Goal: Book appointment/travel/reservation

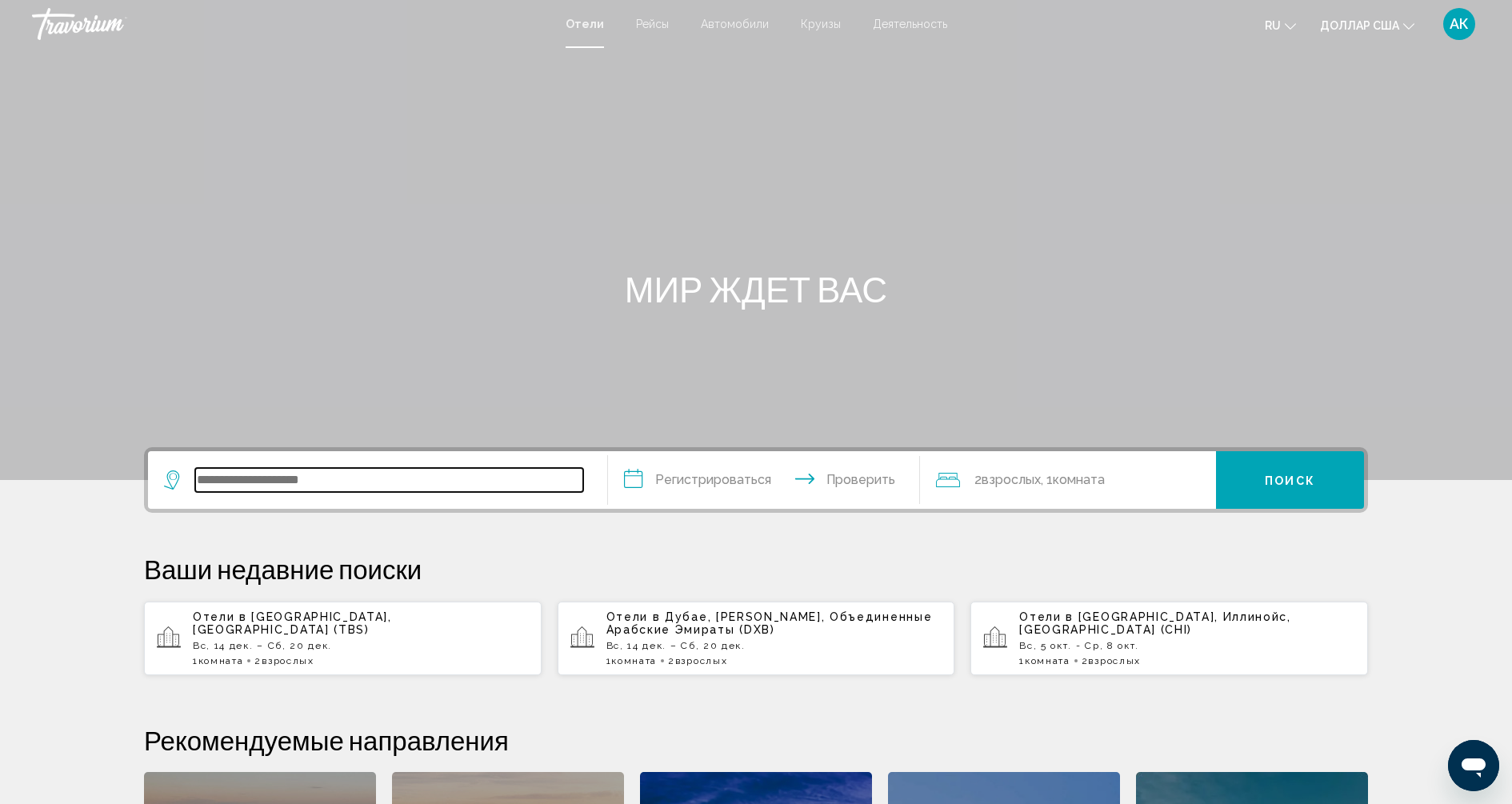
click at [310, 484] on input "Виджет поиска" at bounding box center [389, 480] width 388 height 24
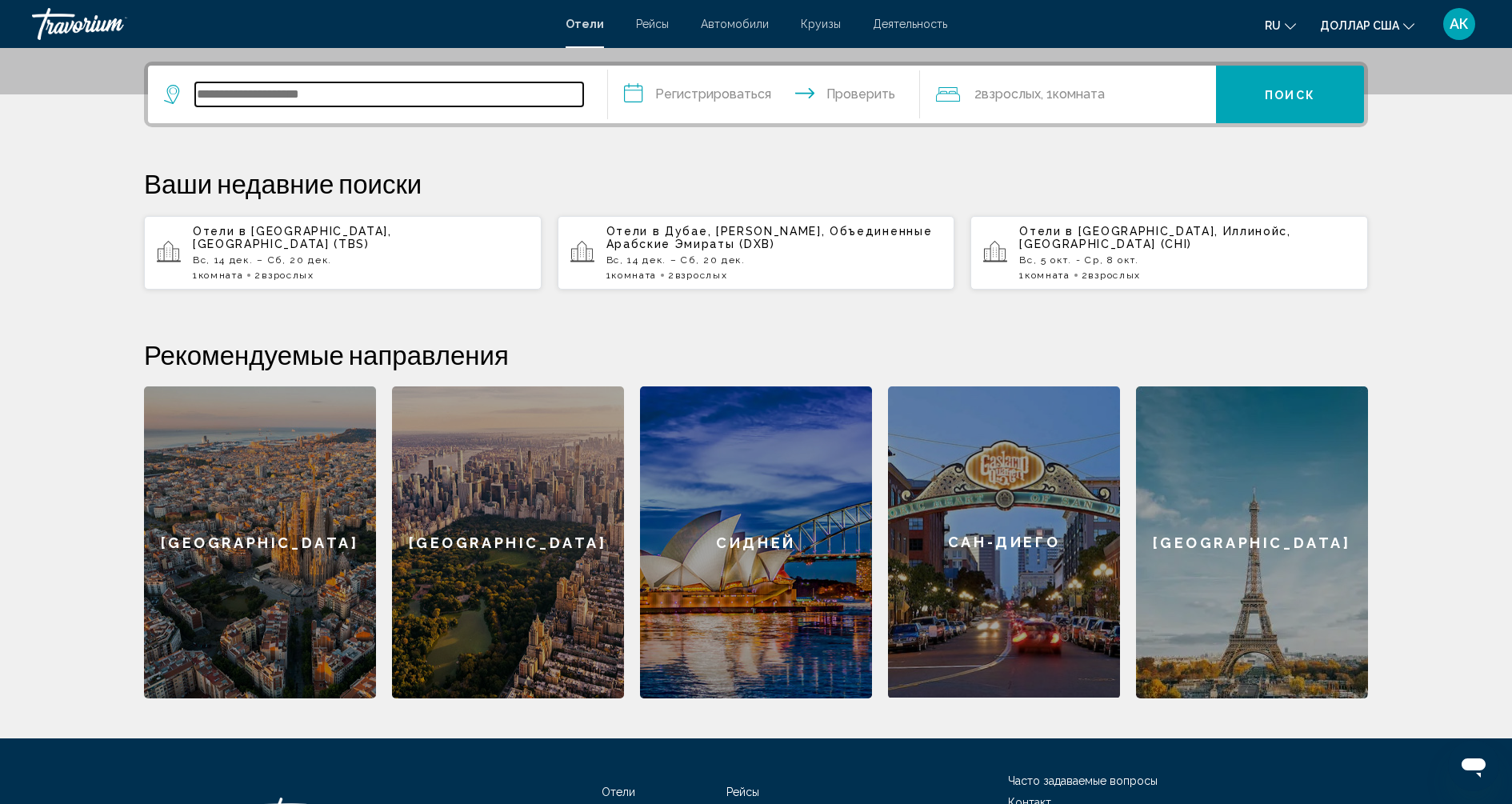
scroll to position [394, 0]
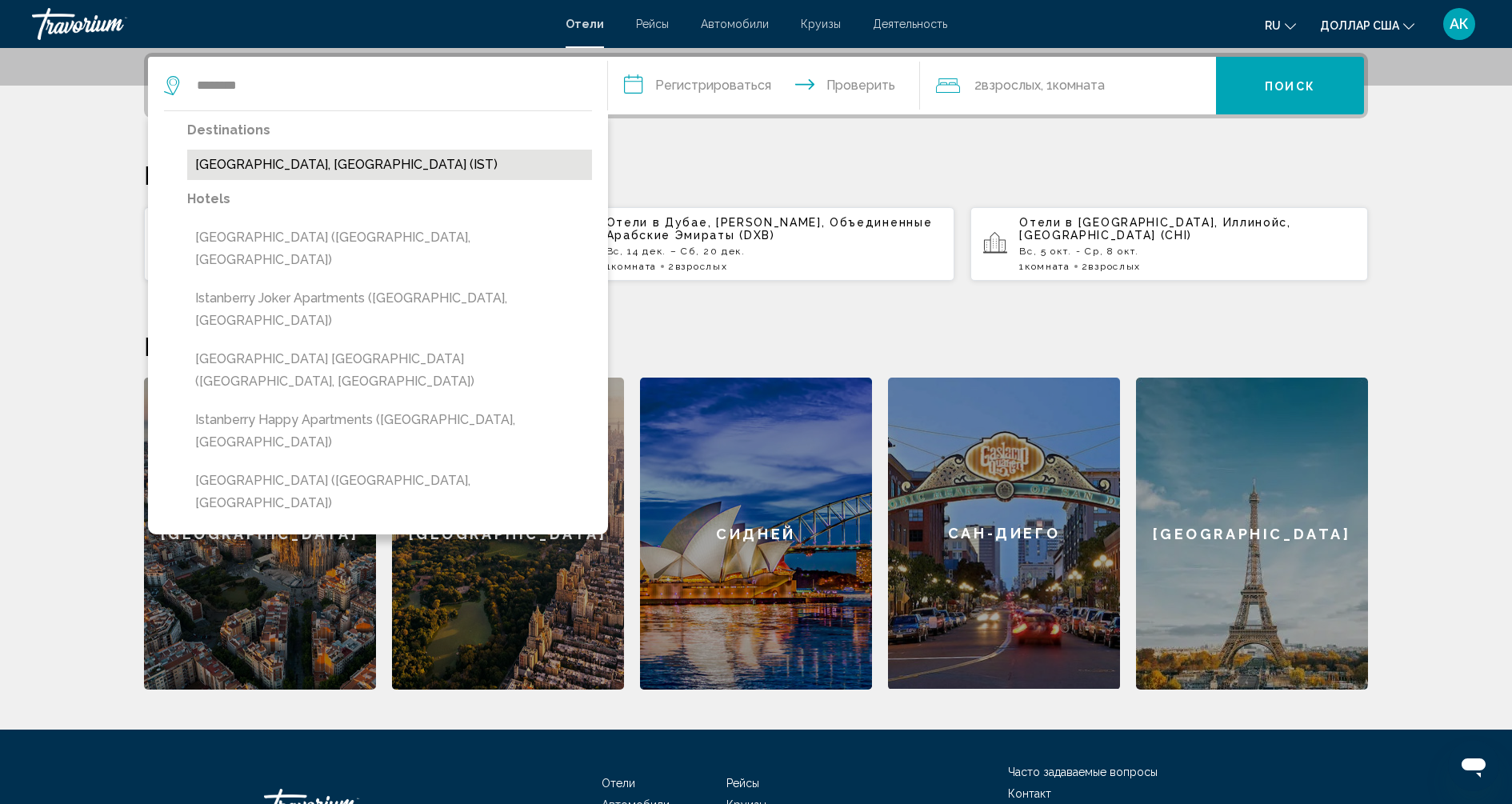
click at [300, 169] on button "[GEOGRAPHIC_DATA], [GEOGRAPHIC_DATA] (IST)" at bounding box center [390, 164] width 405 height 30
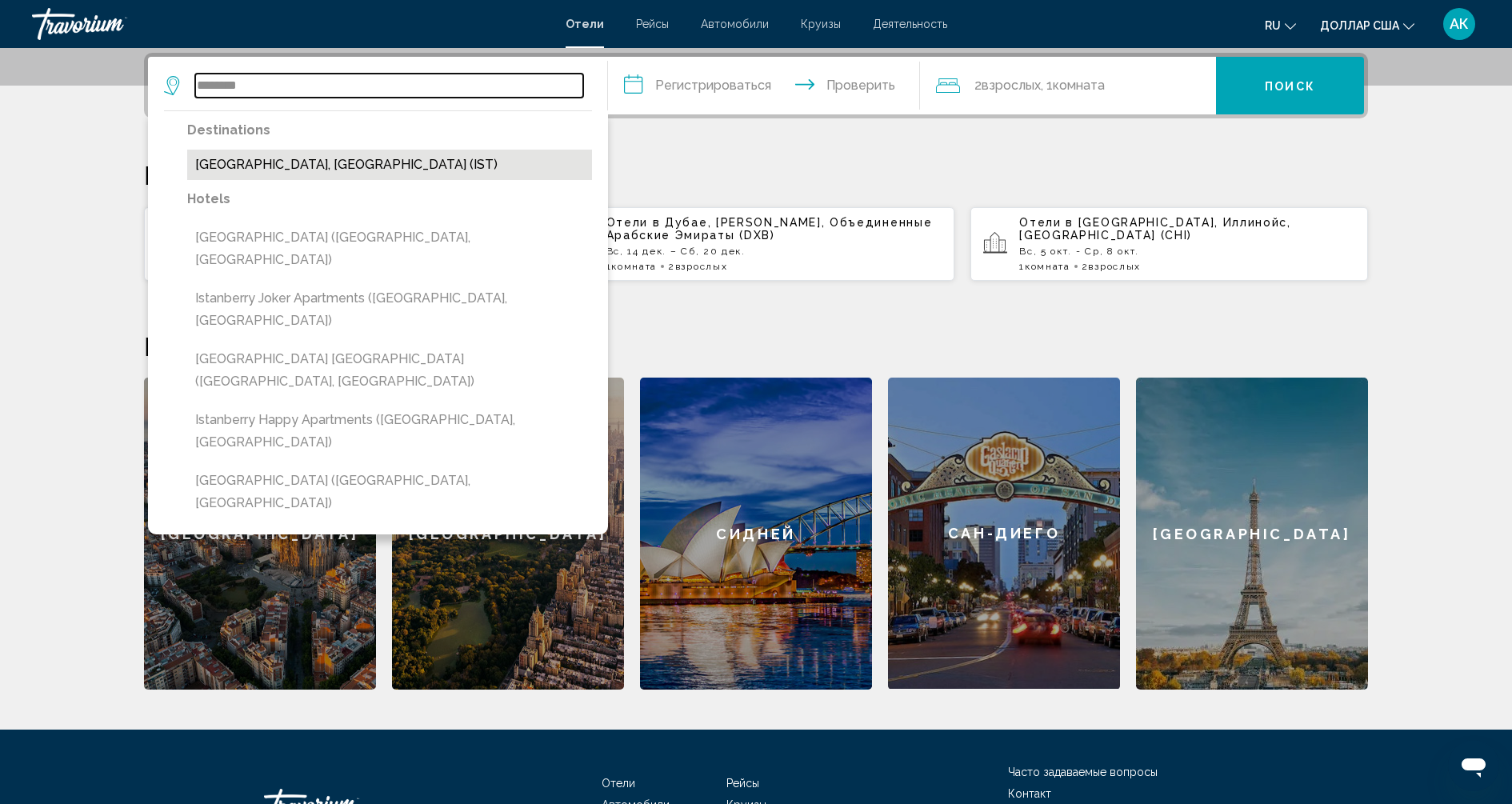
type input "**********"
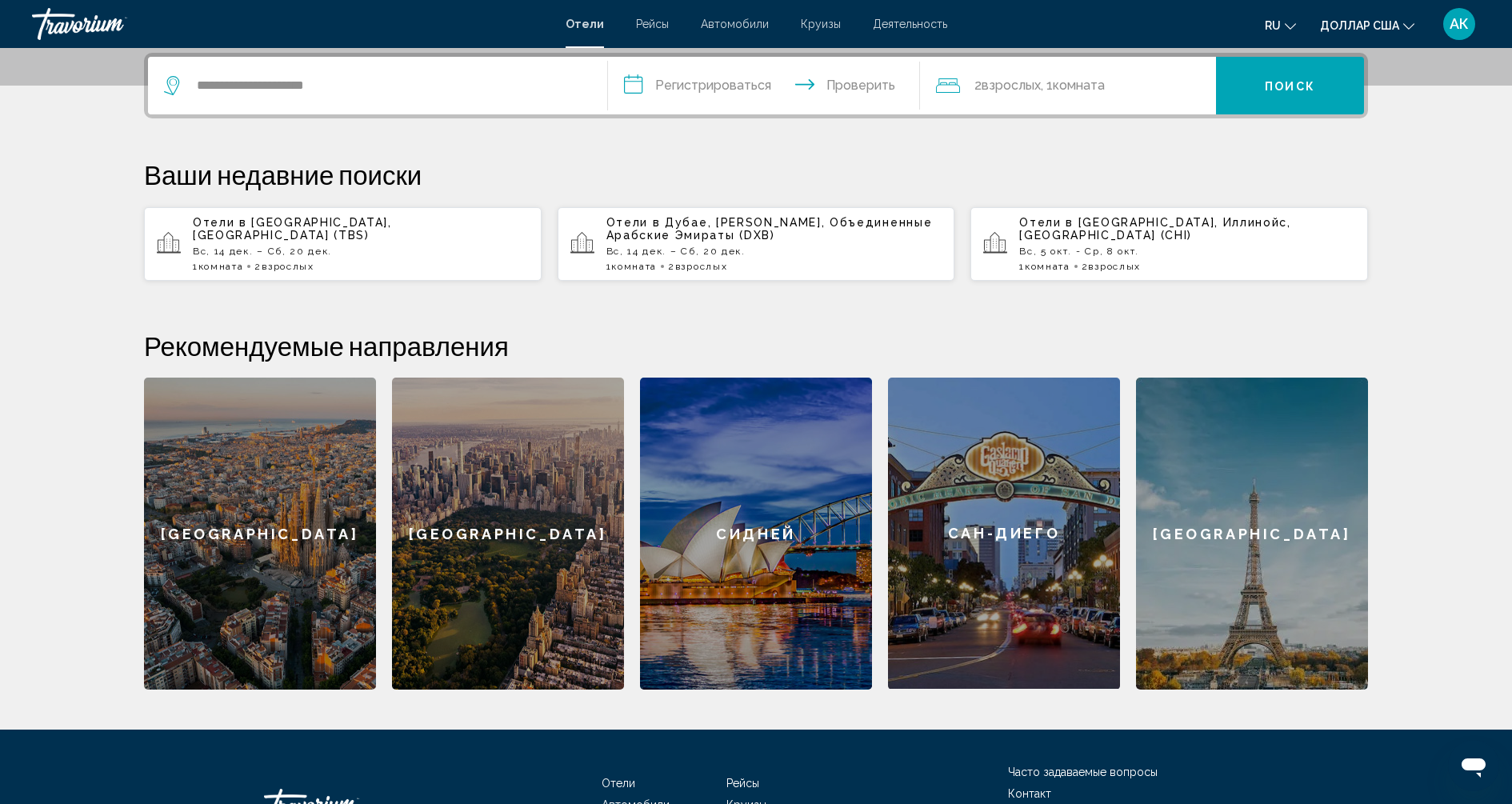
click at [725, 82] on input "**********" at bounding box center [766, 88] width 318 height 63
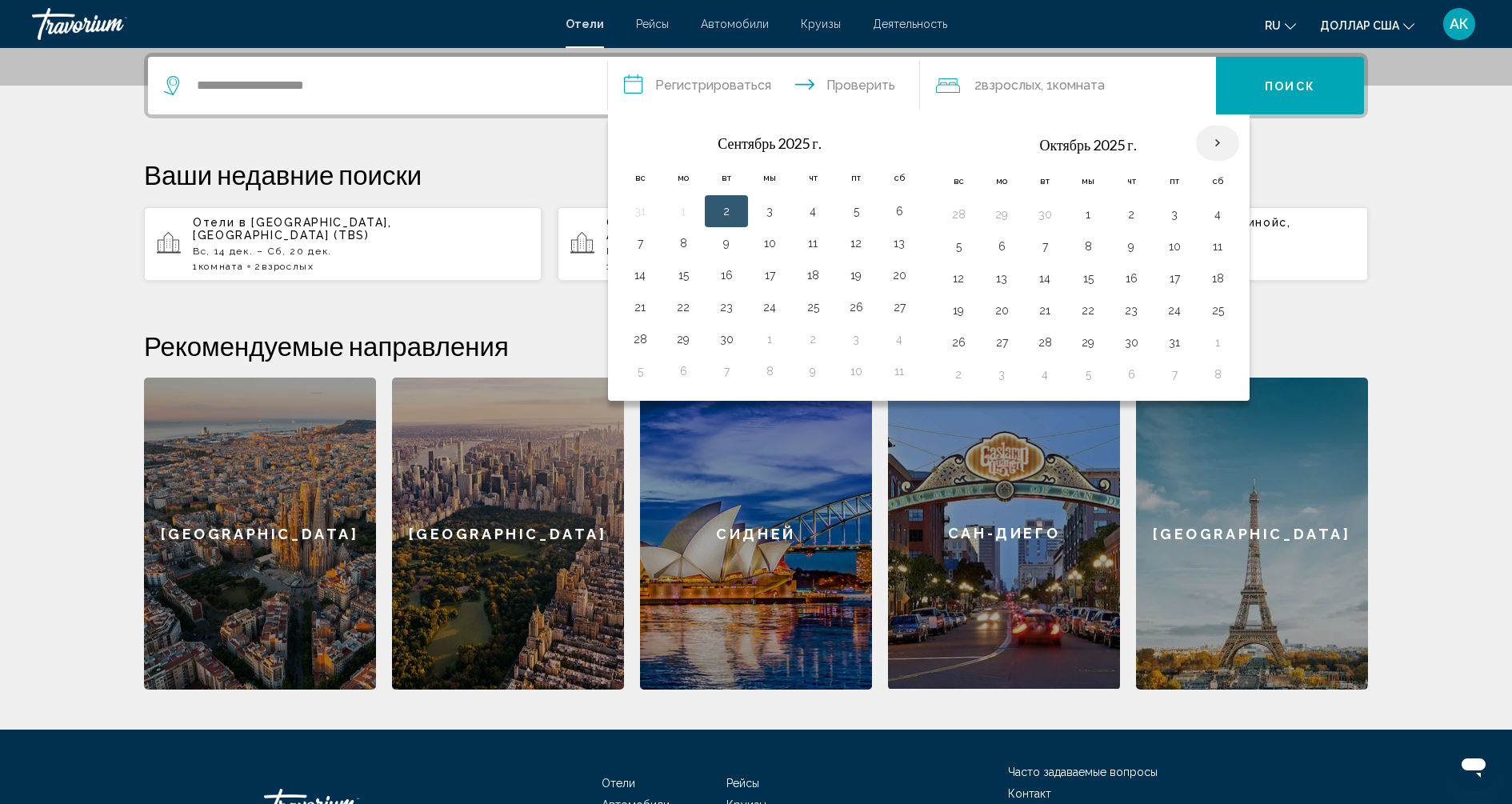
click at [1201, 140] on th "В следующем месяце" at bounding box center [1217, 142] width 43 height 35
click at [953, 235] on button "5" at bounding box center [959, 246] width 26 height 22
click at [1207, 239] on button "11" at bounding box center [1218, 246] width 26 height 22
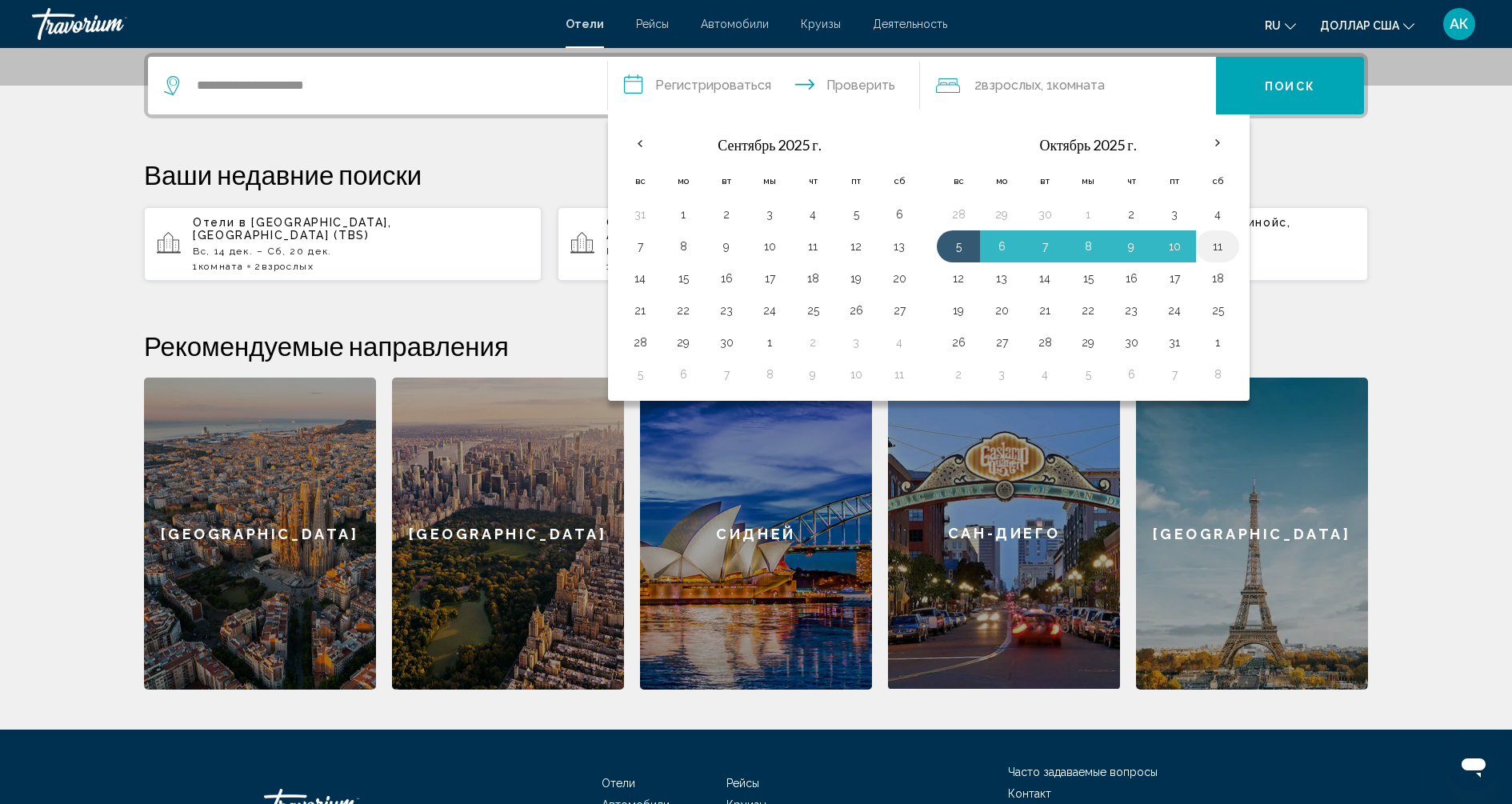
type input "**********"
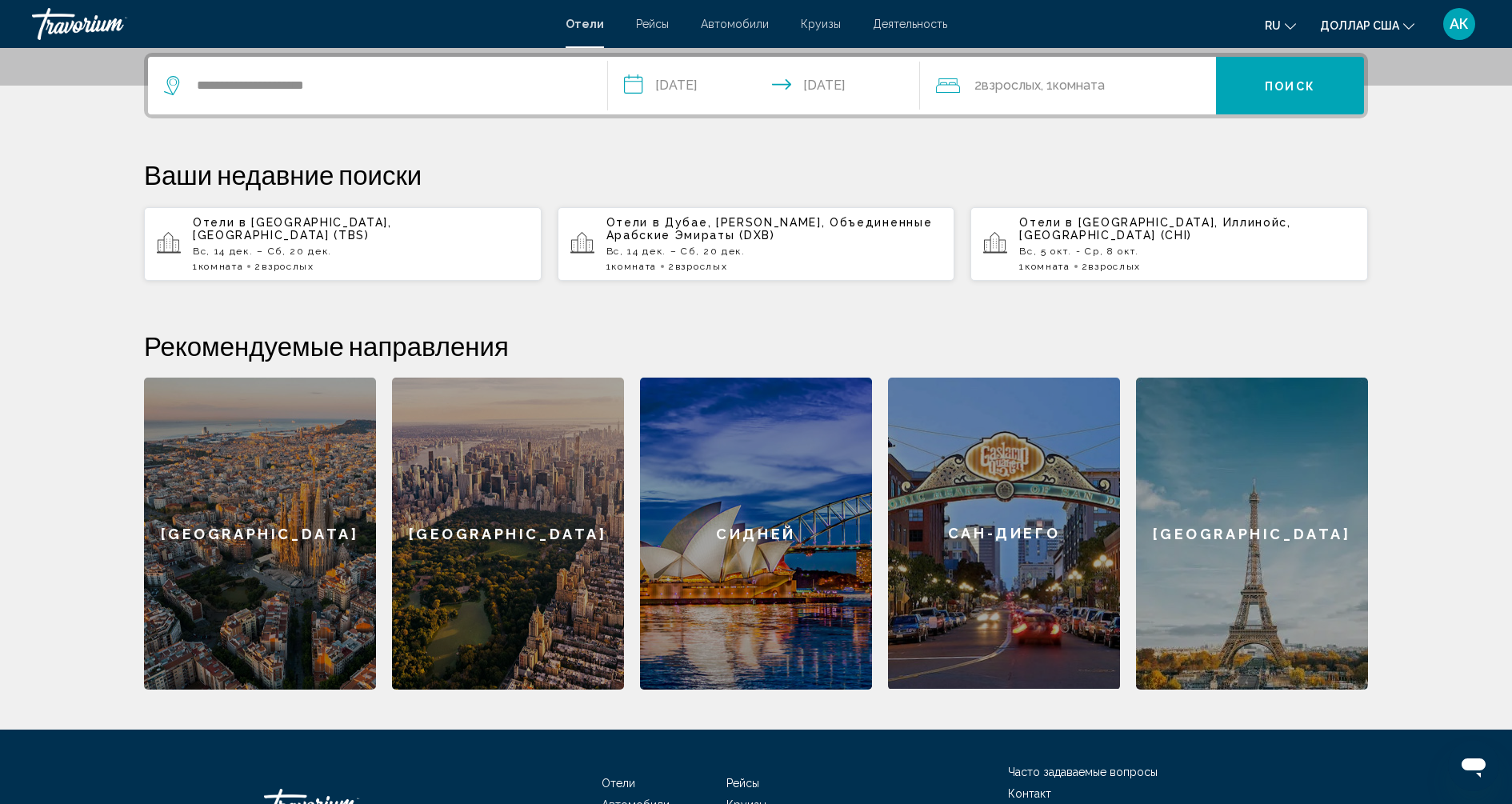
click at [1266, 81] on font "Поиск" at bounding box center [1290, 86] width 51 height 13
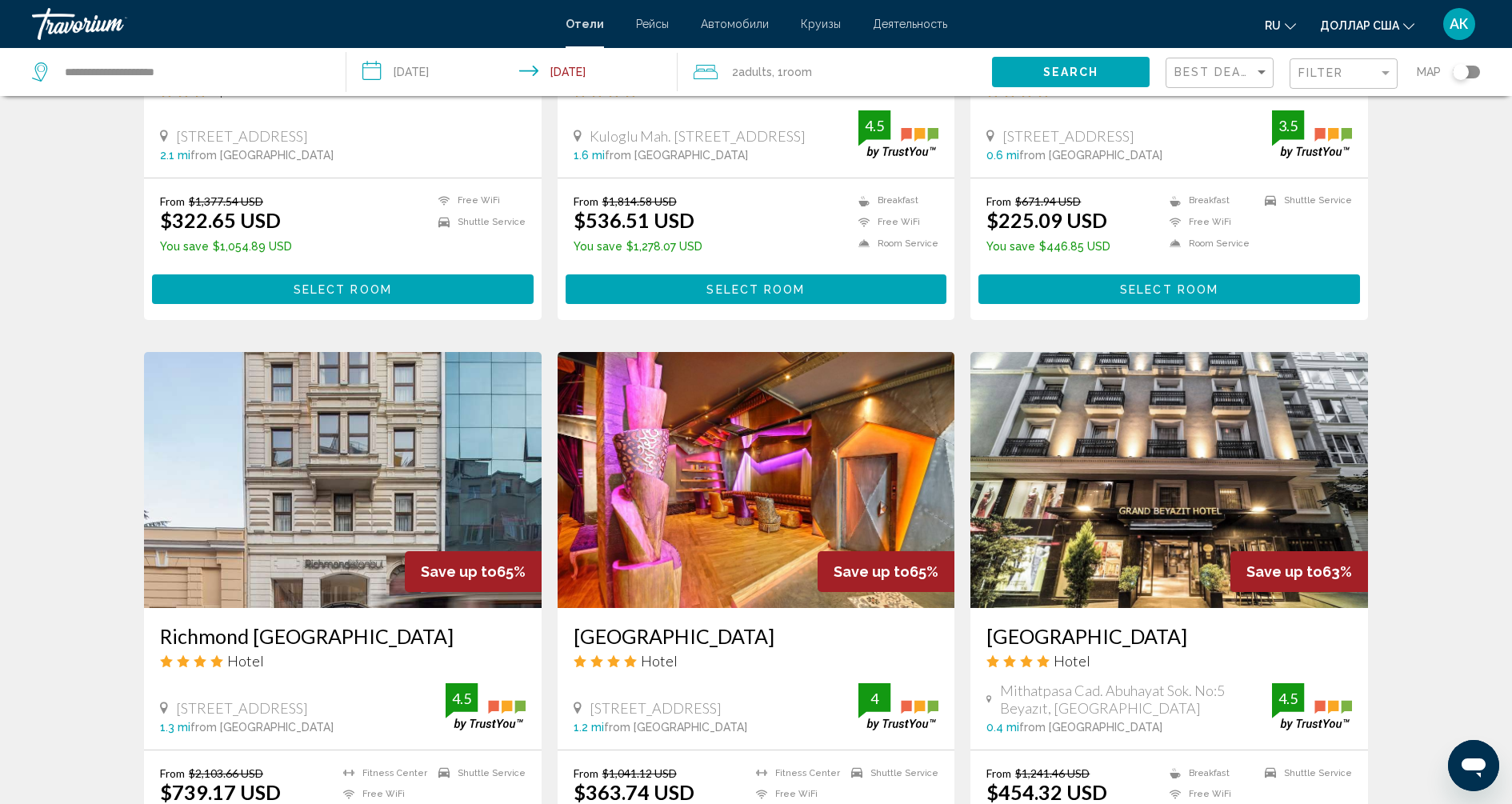
scroll to position [1870, 0]
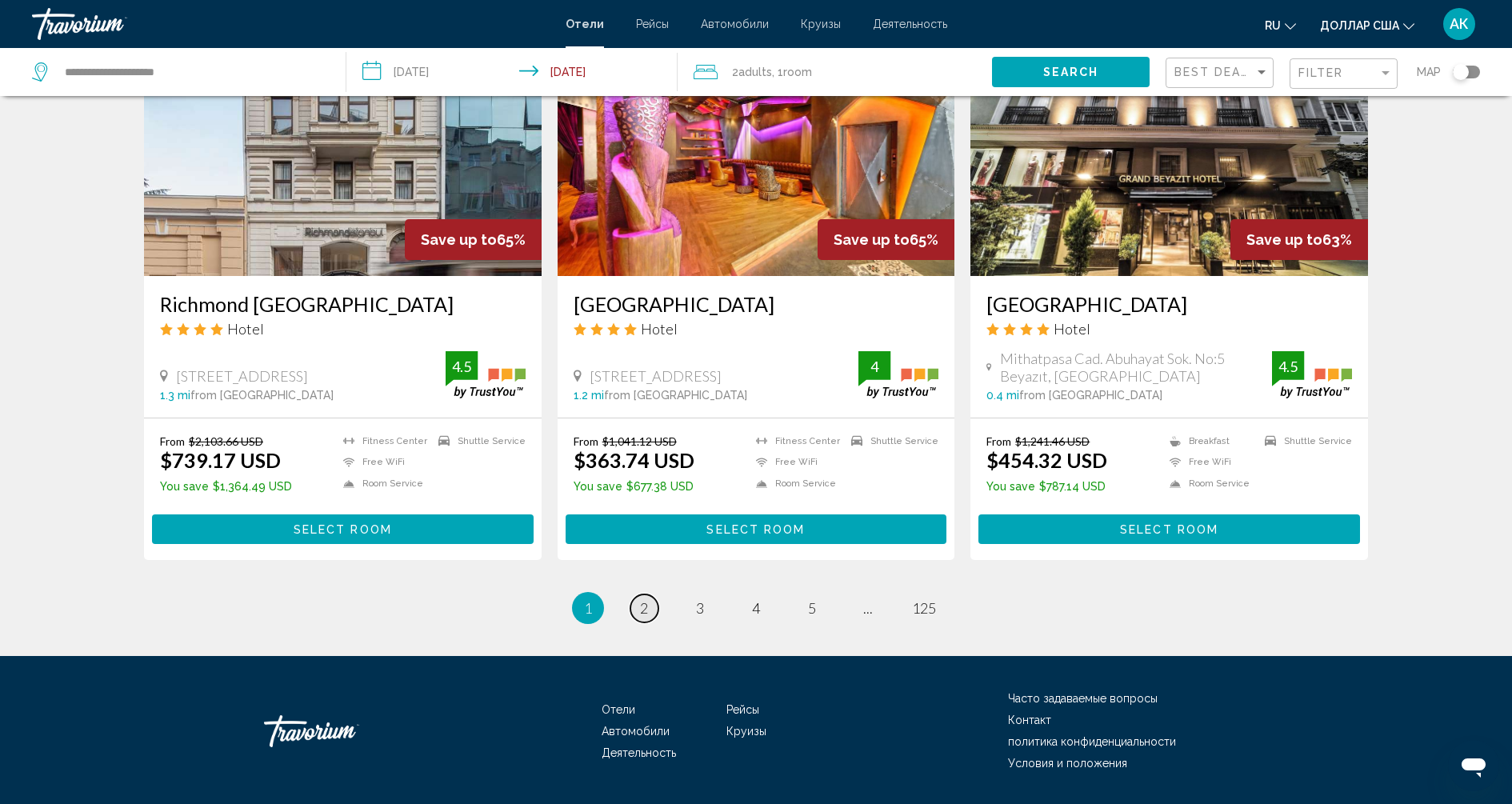
click at [632, 605] on link "page 2" at bounding box center [644, 608] width 28 height 28
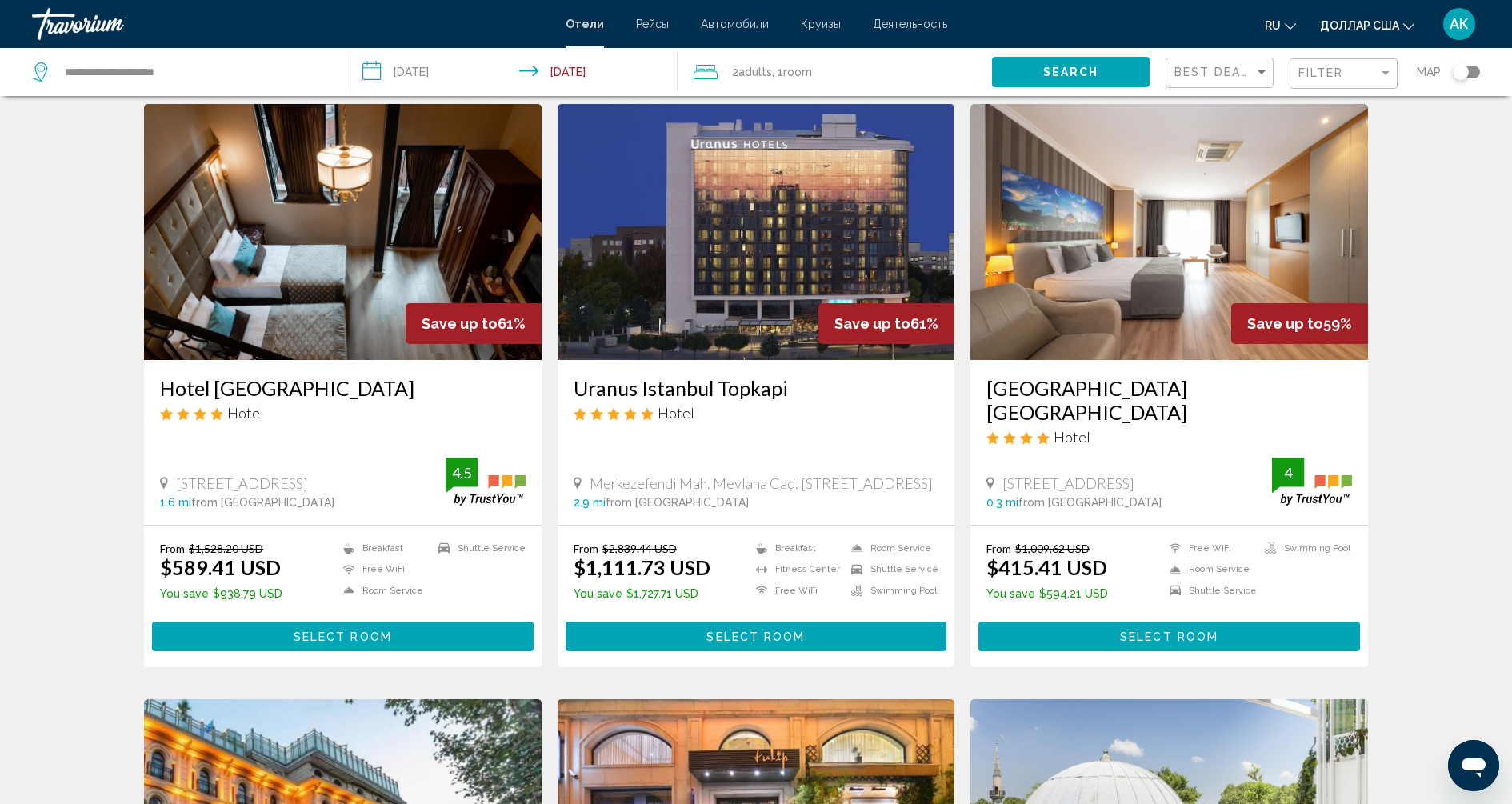
scroll to position [576, 0]
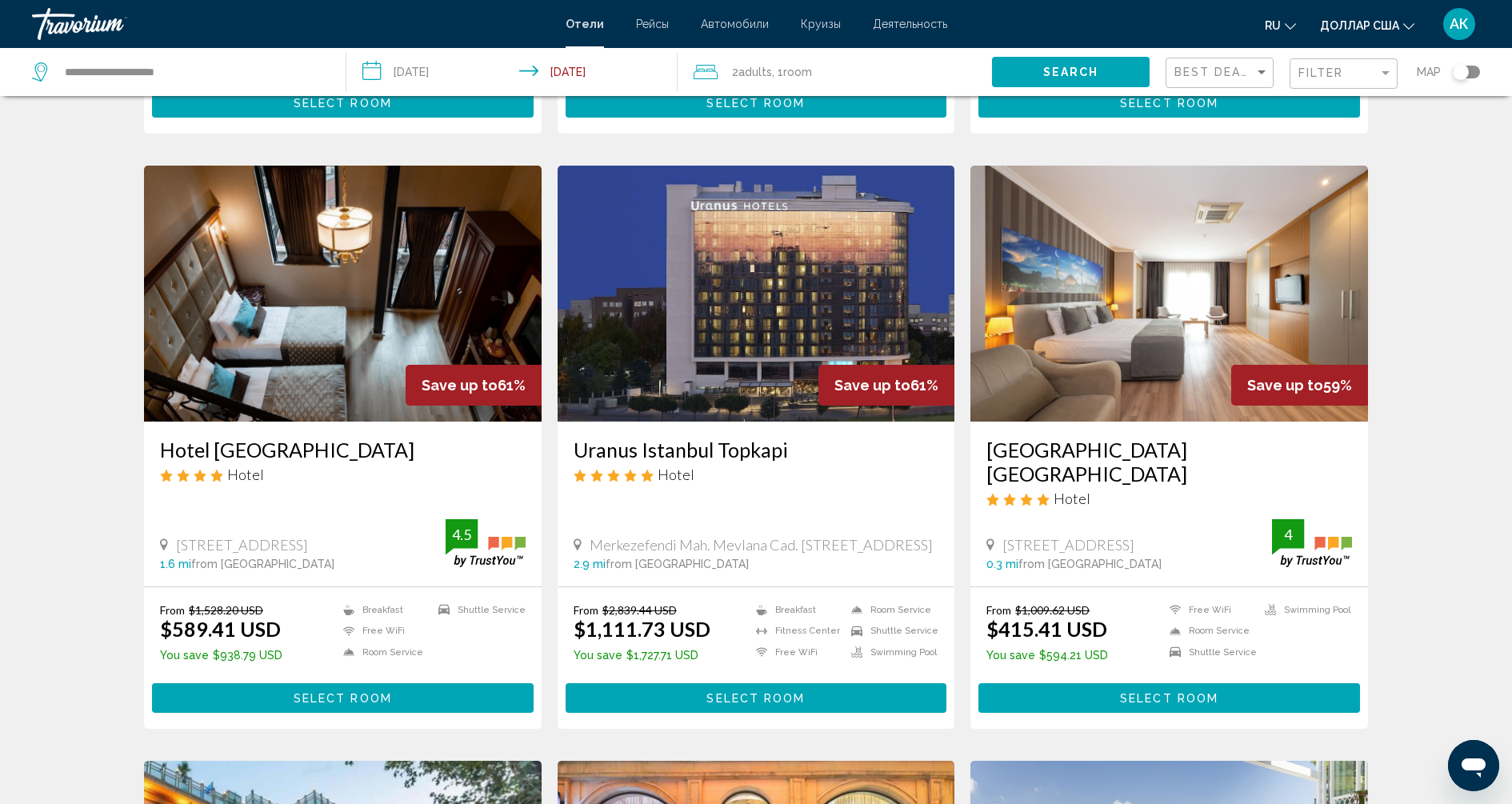
click at [653, 21] on font "Рейсы" at bounding box center [652, 24] width 33 height 13
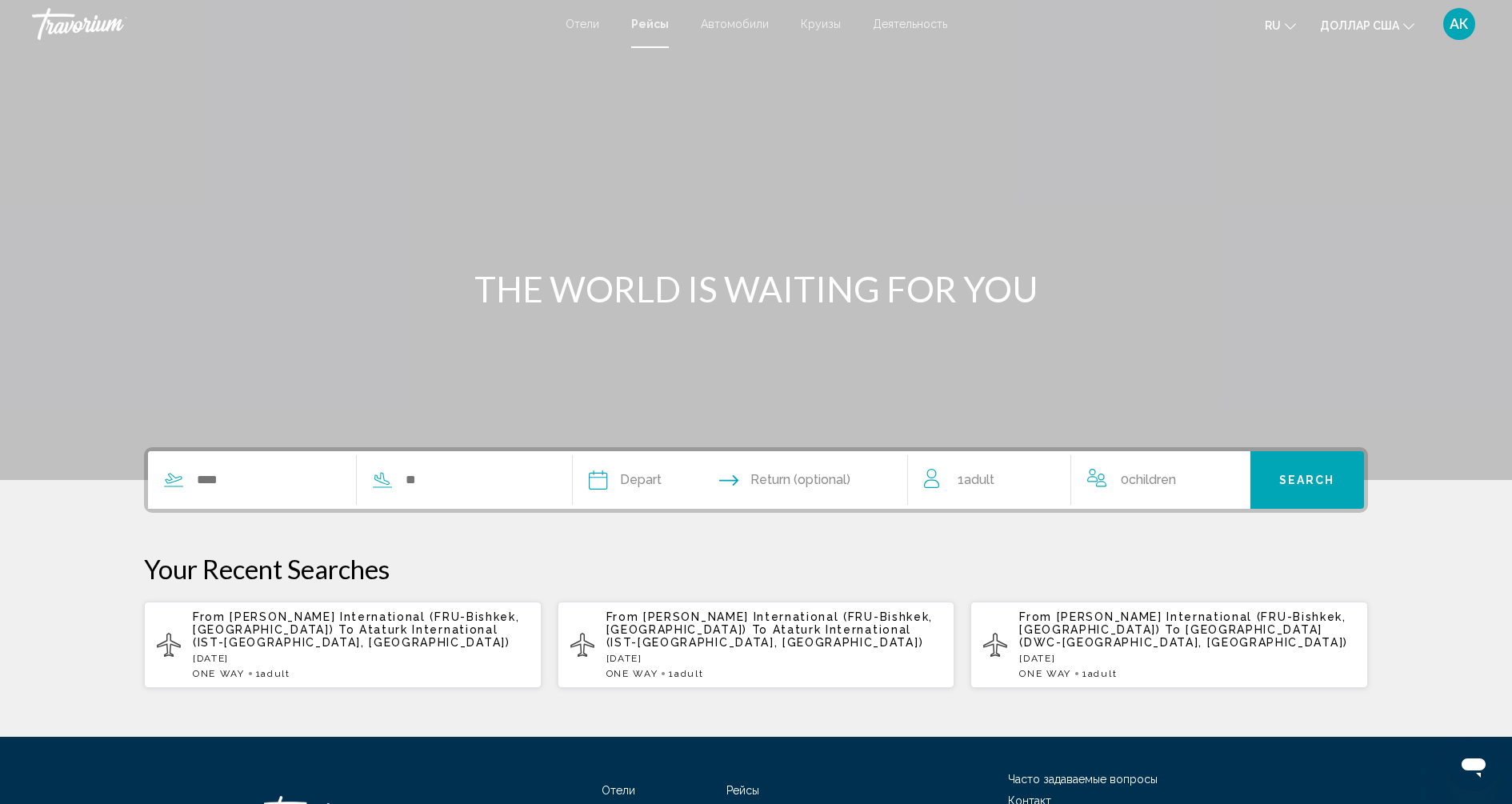
click at [739, 24] on font "Автомобили" at bounding box center [734, 24] width 68 height 13
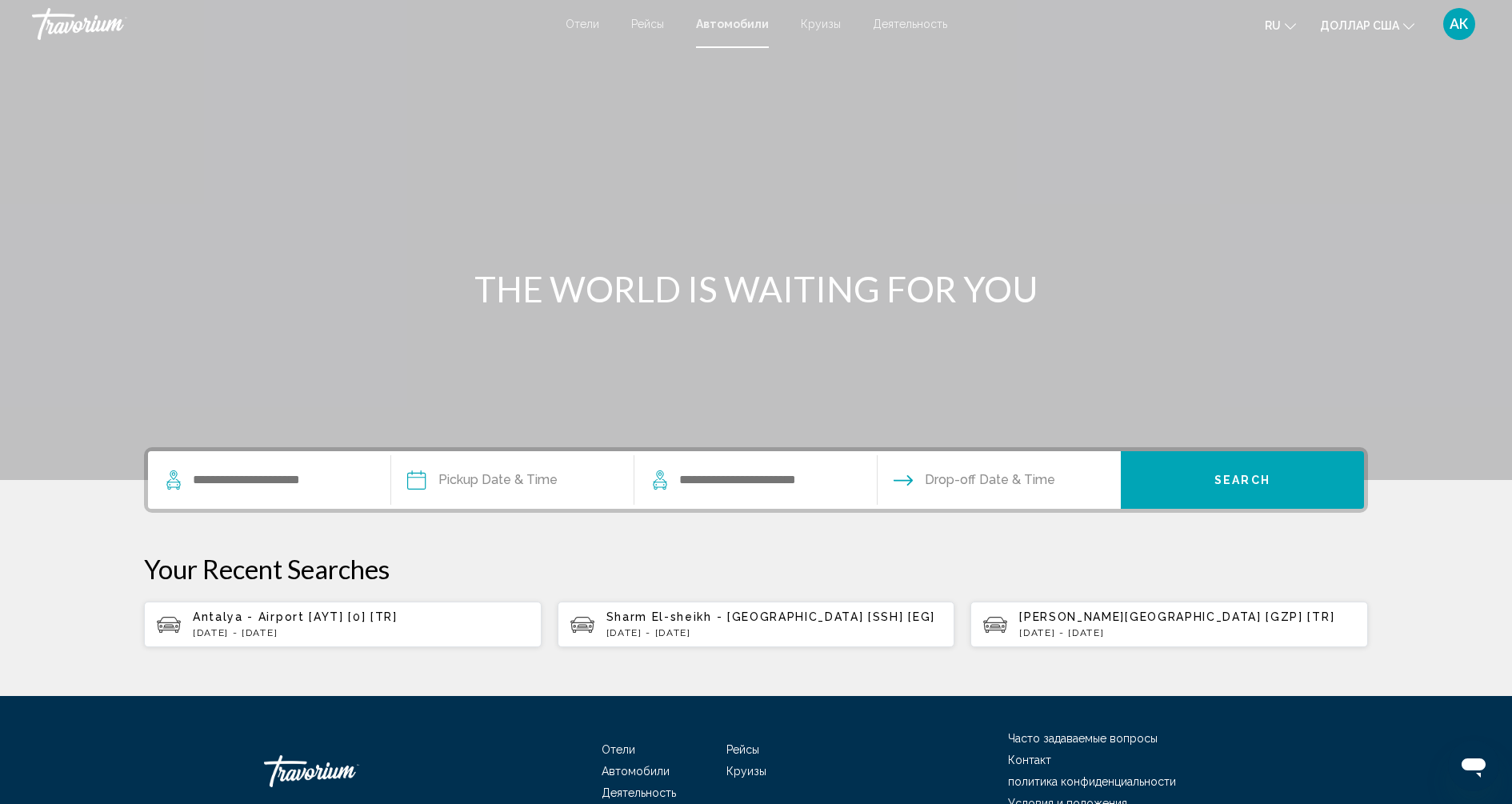
click at [817, 25] on font "Круизы" at bounding box center [820, 24] width 40 height 13
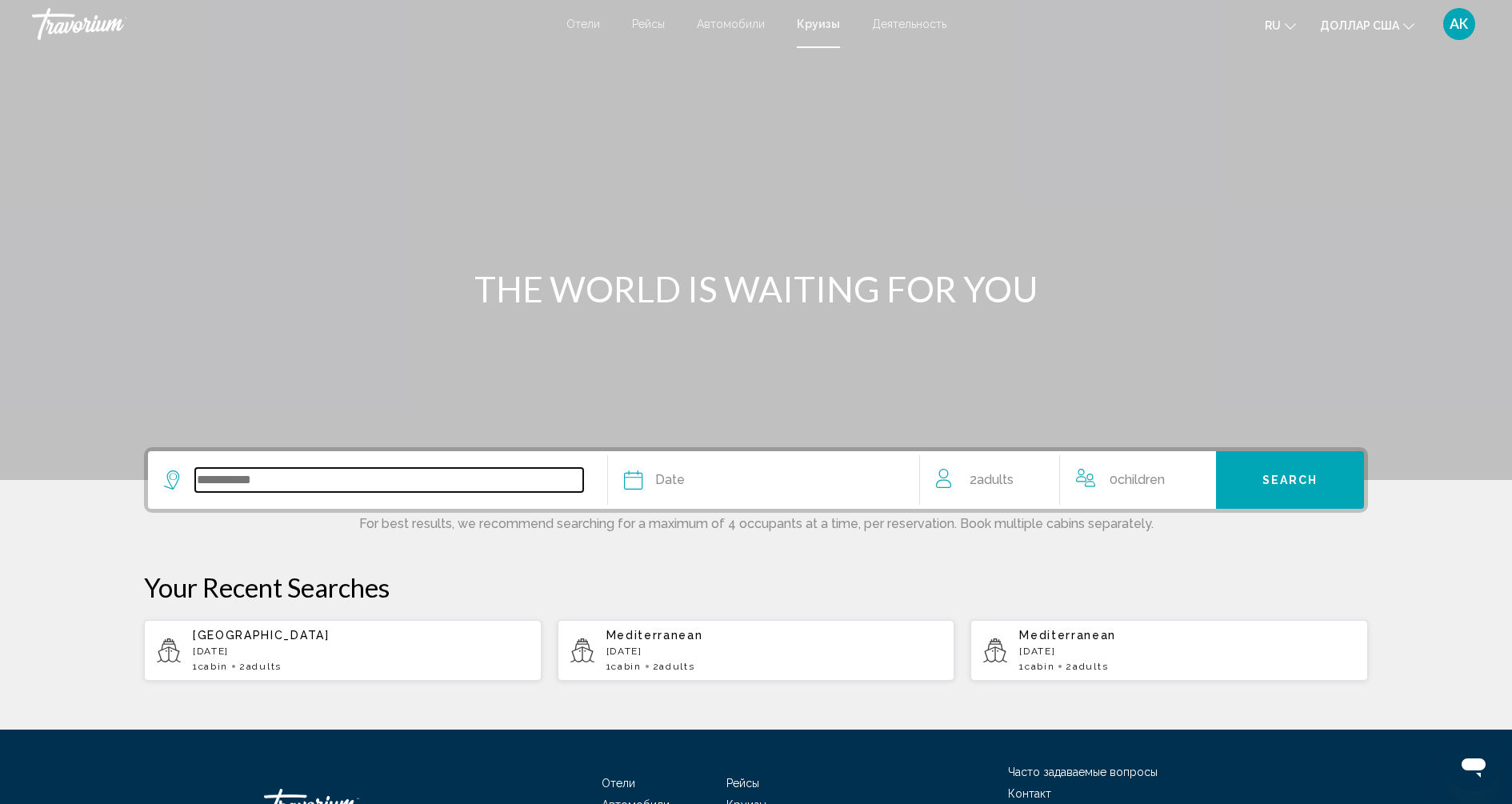
click at [431, 487] on input "Search widget" at bounding box center [389, 480] width 388 height 24
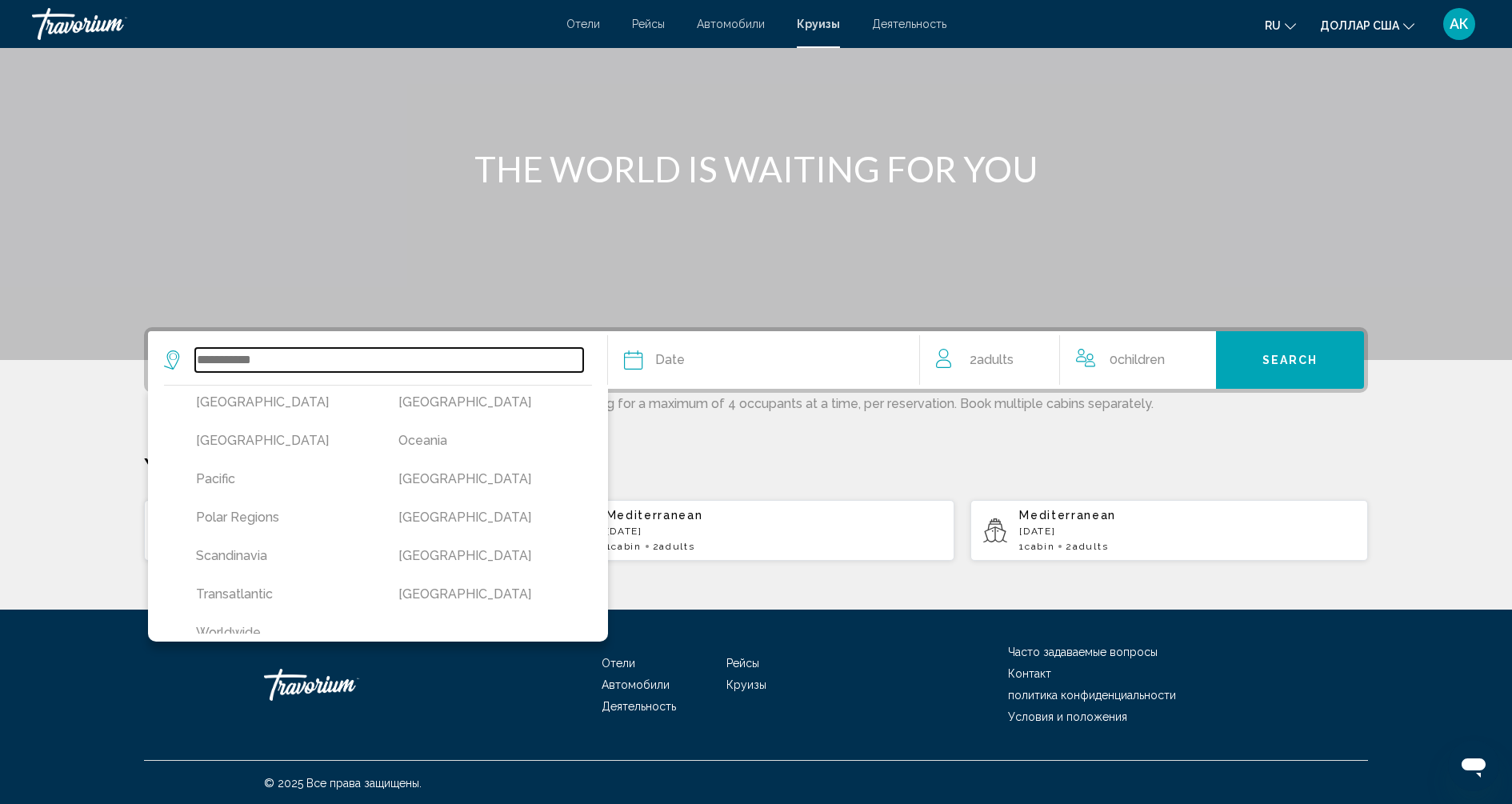
scroll to position [412, 0]
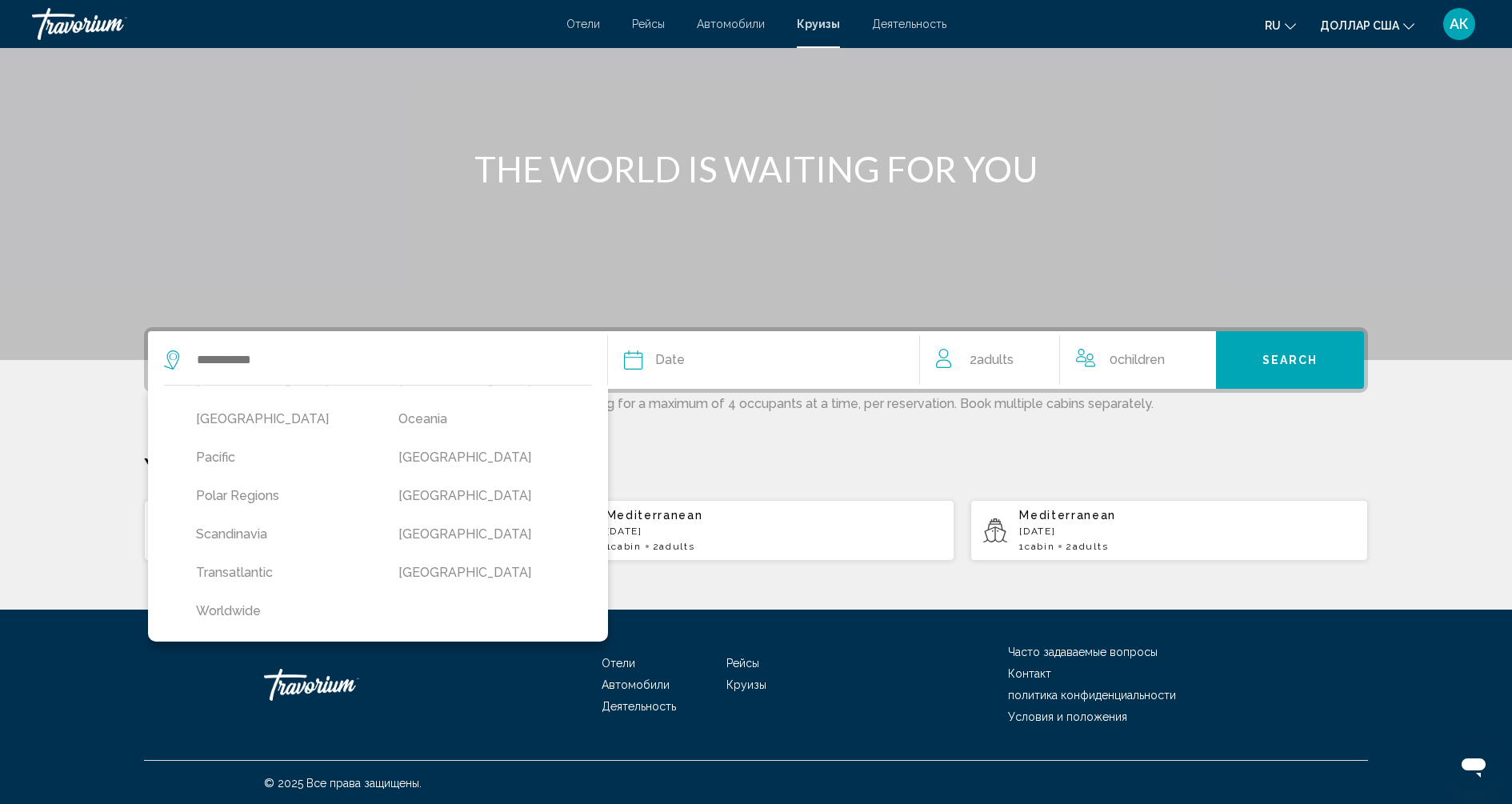
click at [922, 27] on font "Деятельность" at bounding box center [909, 24] width 75 height 13
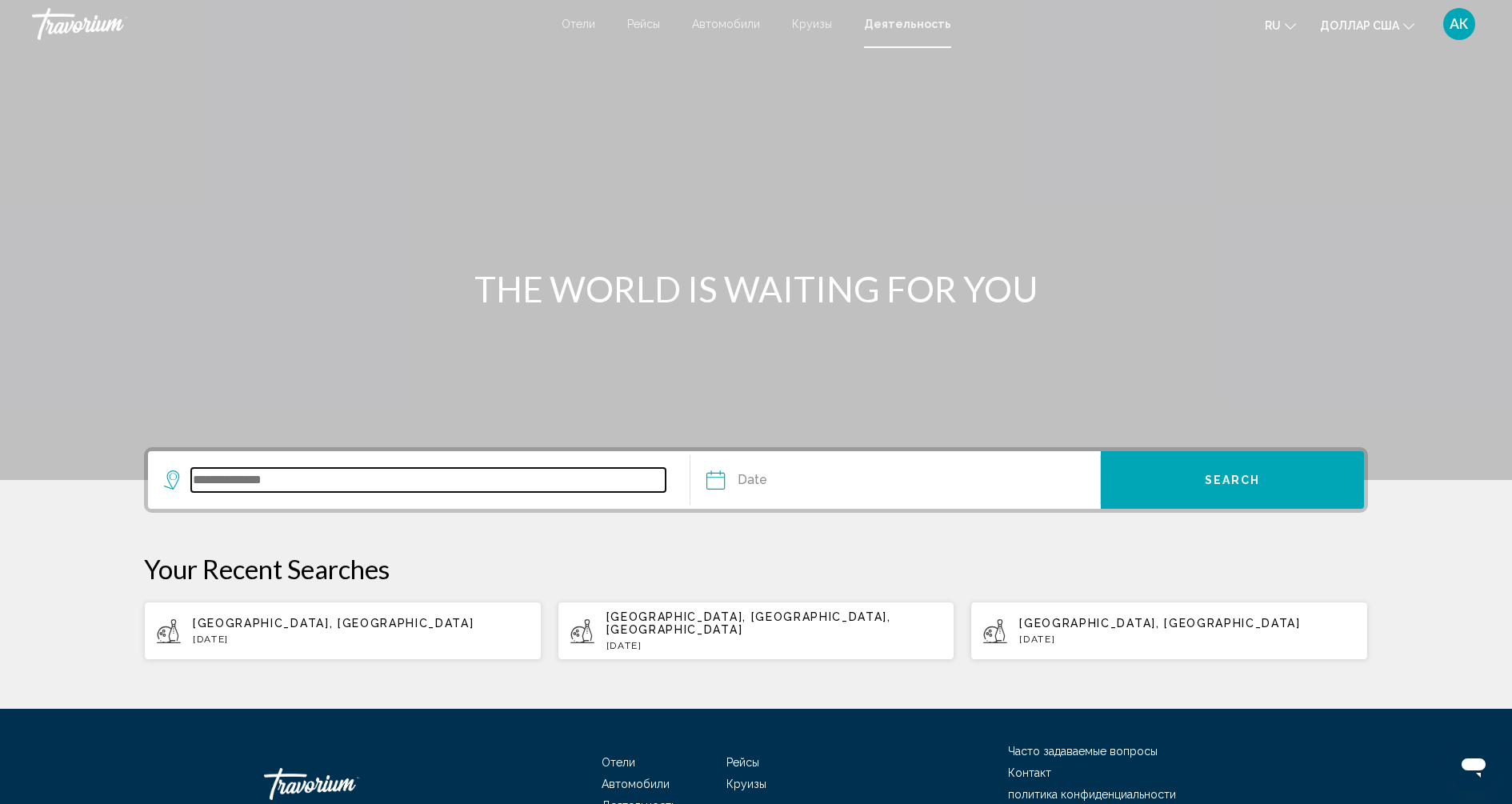
click at [407, 480] on input "Search widget" at bounding box center [428, 480] width 475 height 24
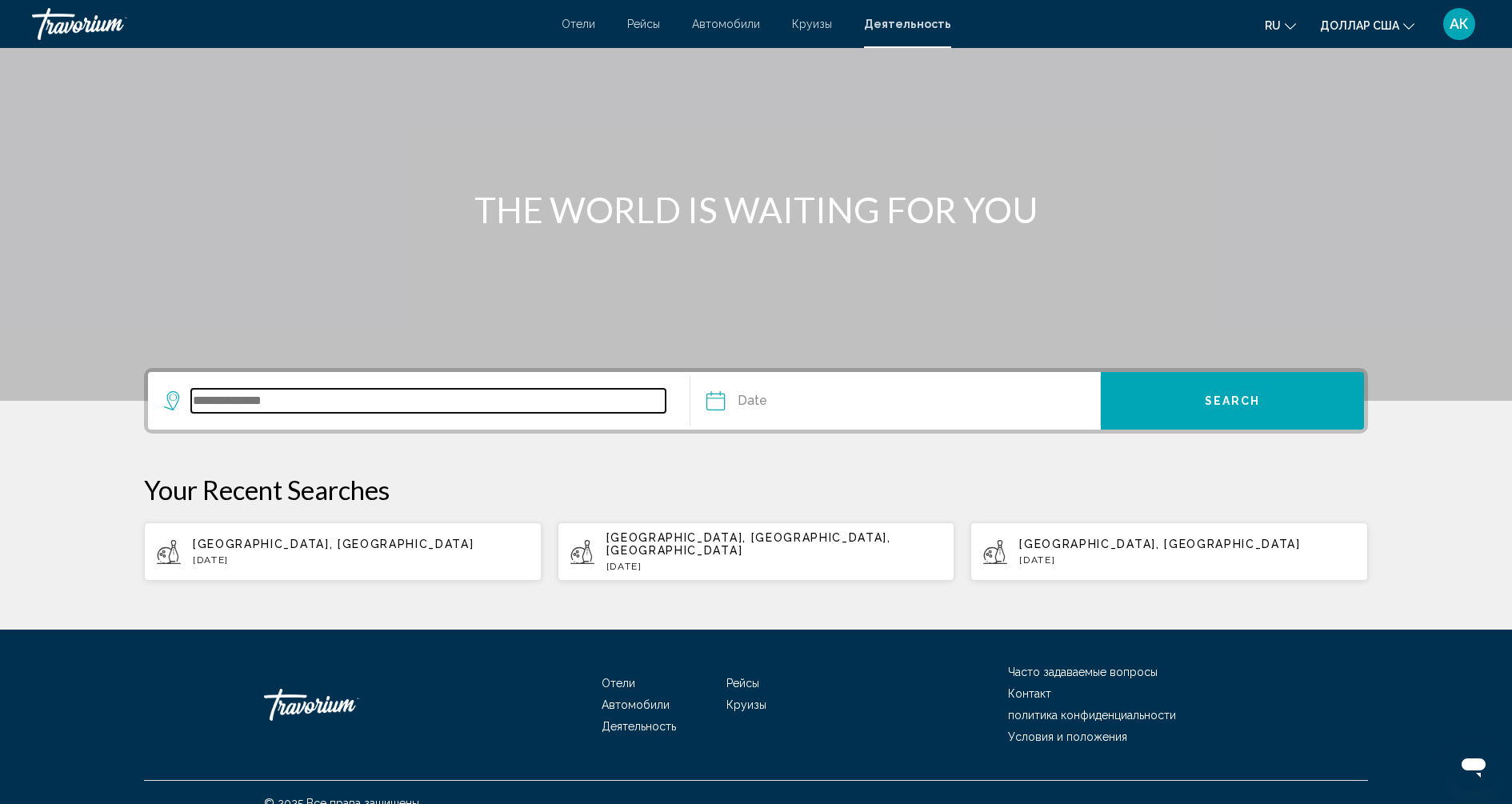
scroll to position [87, 0]
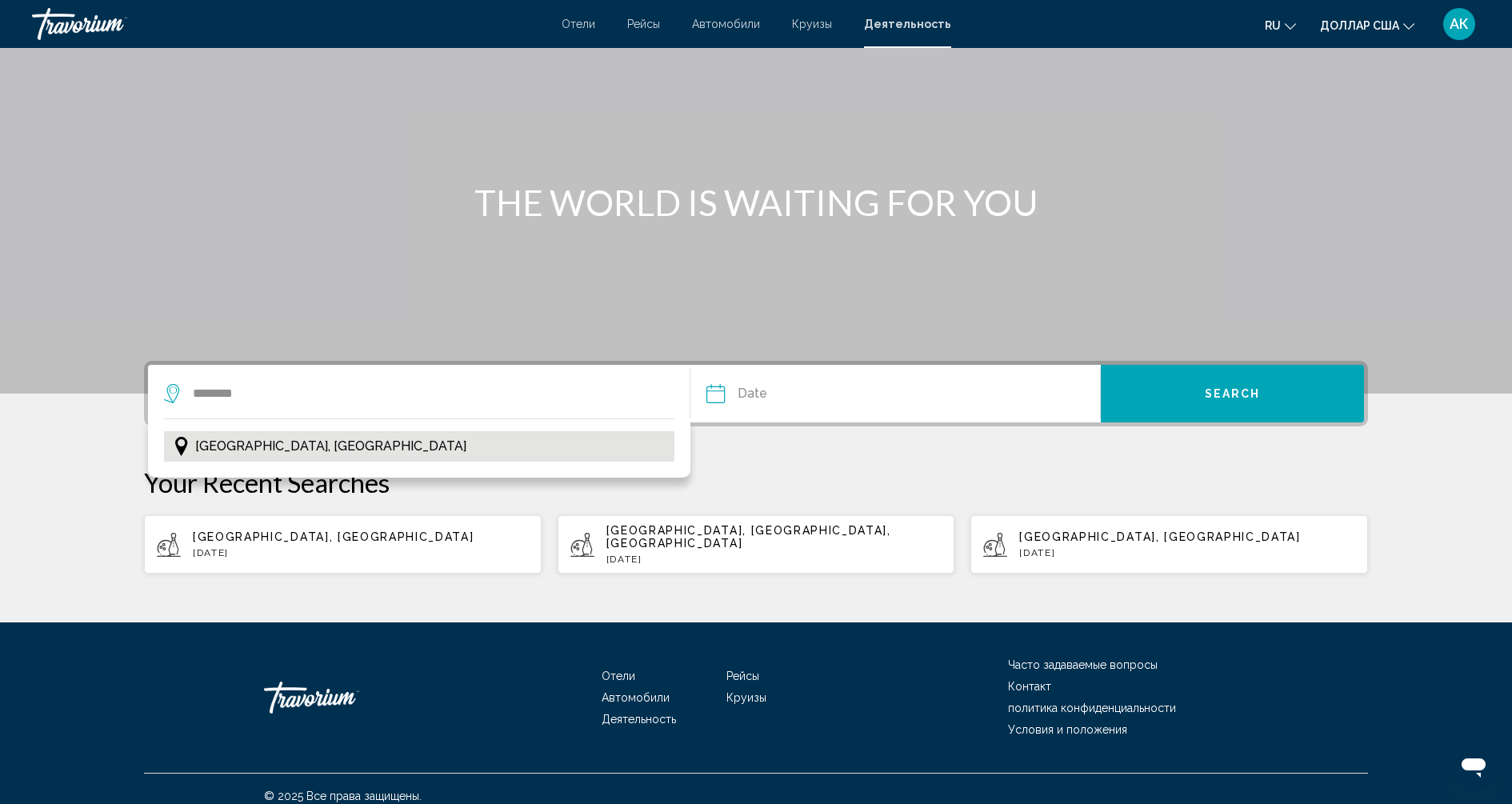
click at [286, 441] on span "[GEOGRAPHIC_DATA], [GEOGRAPHIC_DATA]" at bounding box center [330, 446] width 271 height 22
type input "**********"
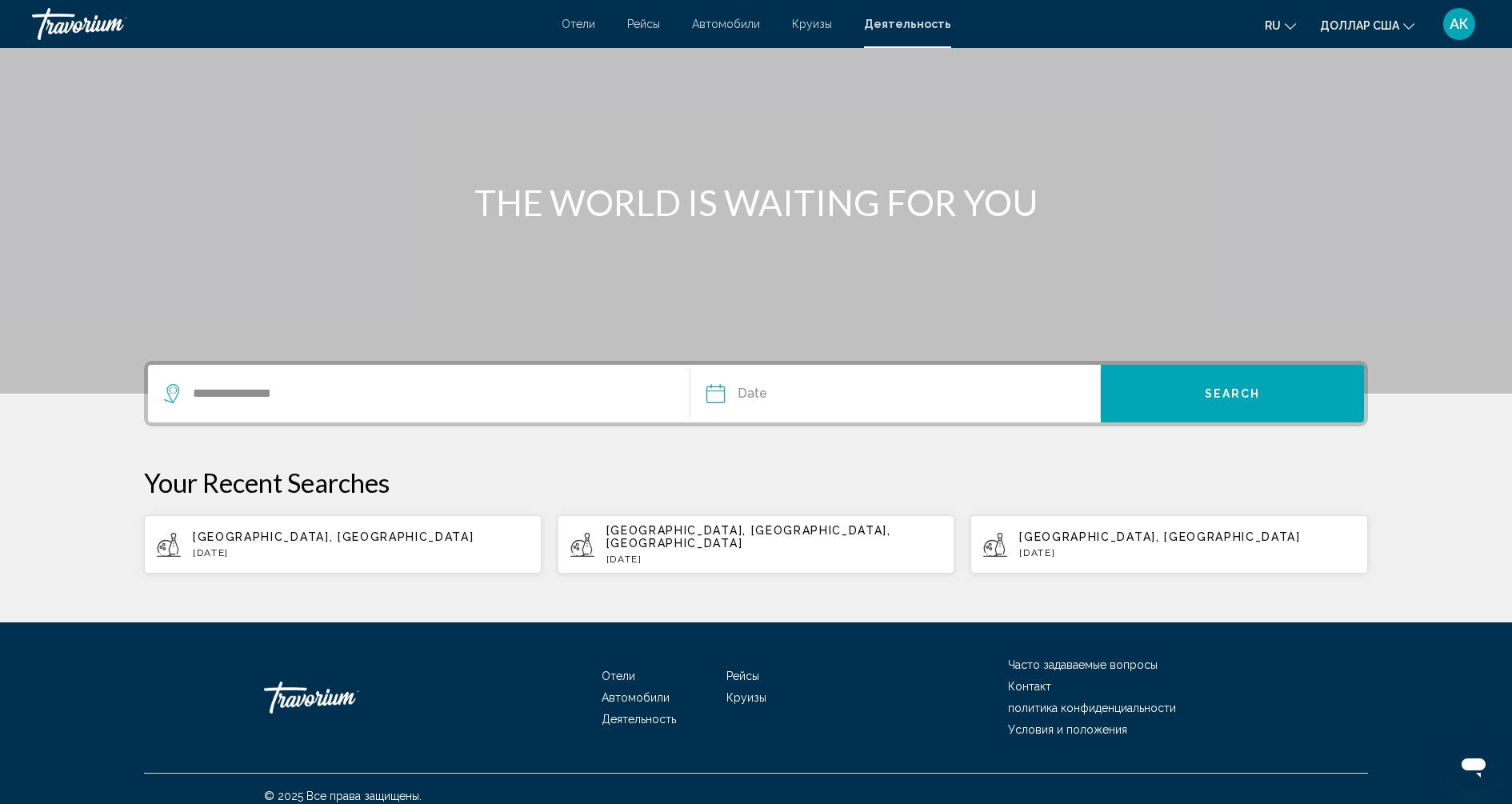
click at [827, 394] on input "Date" at bounding box center [803, 396] width 203 height 63
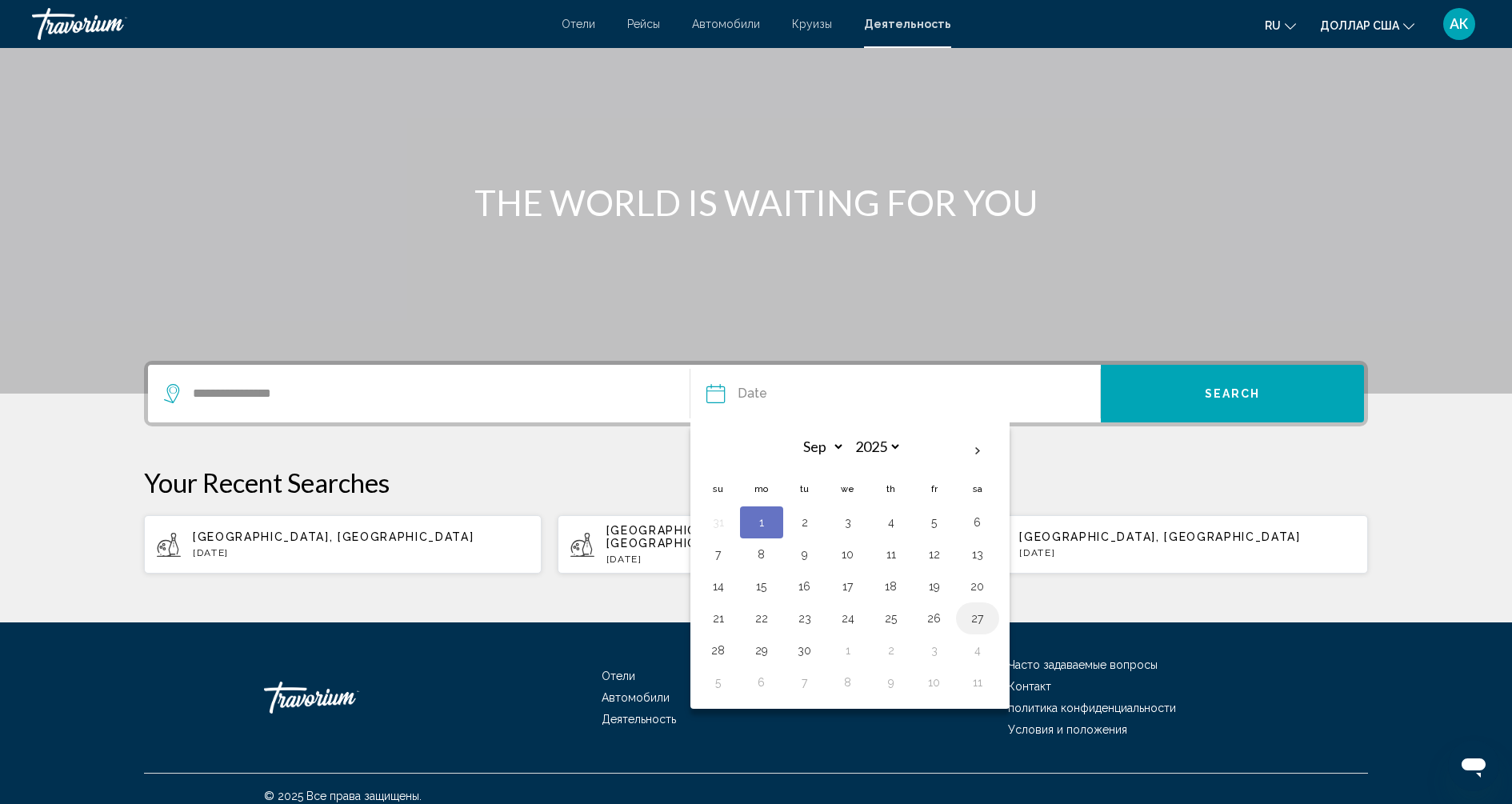
click at [971, 608] on button "27" at bounding box center [977, 618] width 26 height 22
type input "**********"
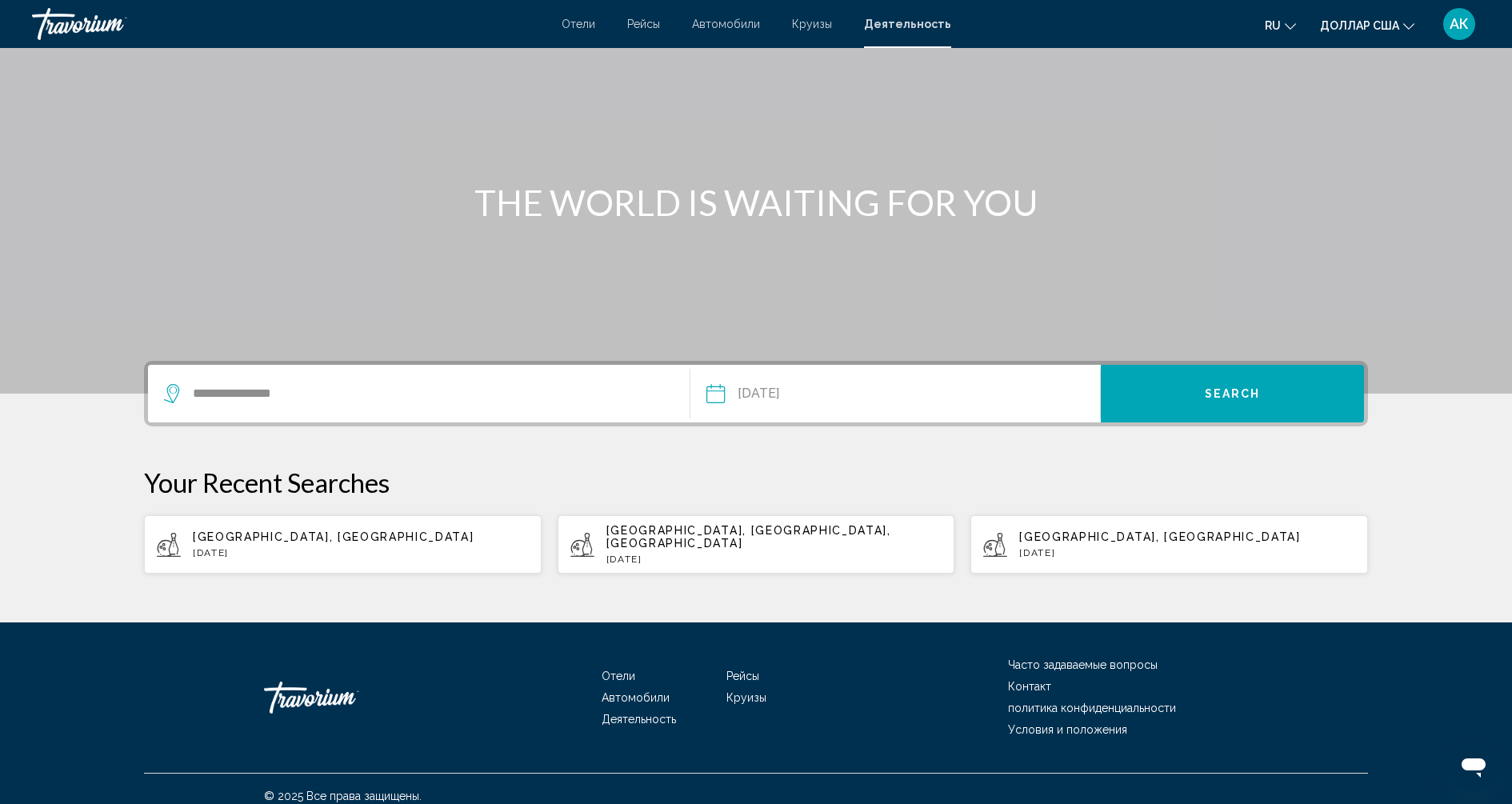
click at [1161, 387] on button "Search" at bounding box center [1231, 393] width 263 height 57
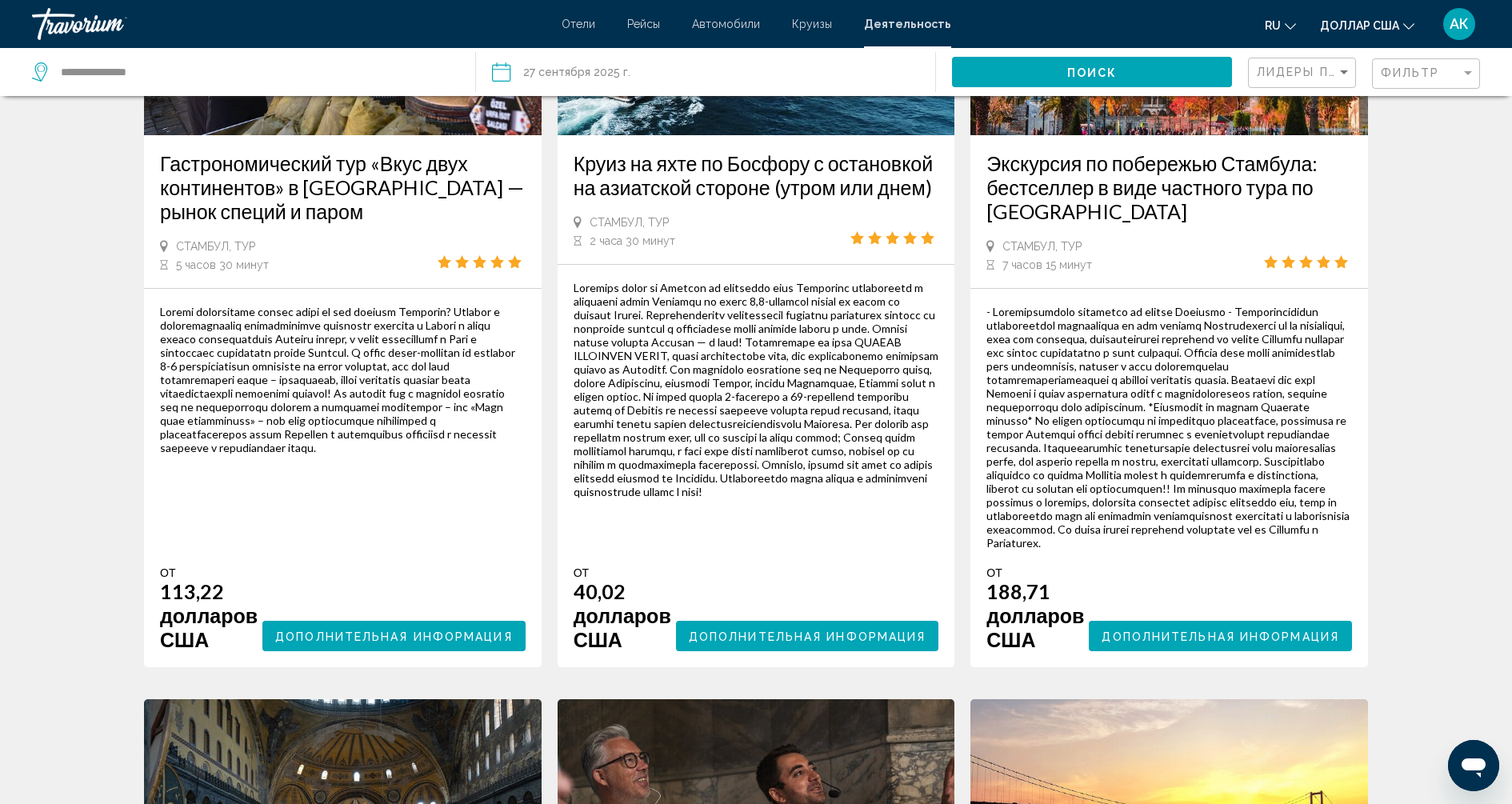
scroll to position [1100, 0]
